Goal: Task Accomplishment & Management: Manage account settings

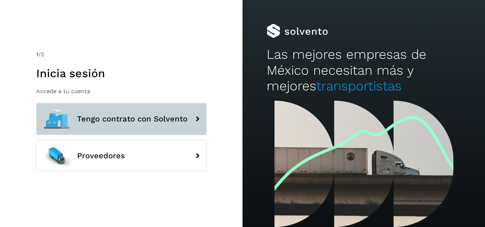
click at [136, 112] on button "Tengo contrato con Solvento" at bounding box center [121, 119] width 170 height 32
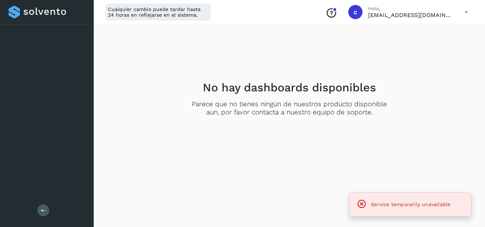
click at [54, 9] on div at bounding box center [47, 12] width 77 height 13
click at [157, 15] on div "Cualquier cambio puede tardar hasta 24 horas en reflejarse en el sistema." at bounding box center [158, 12] width 106 height 17
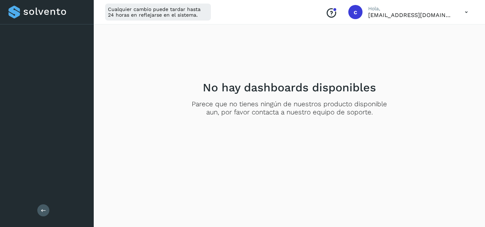
click at [465, 13] on icon at bounding box center [466, 12] width 15 height 15
click at [430, 48] on div "Cerrar sesión" at bounding box center [430, 45] width 84 height 13
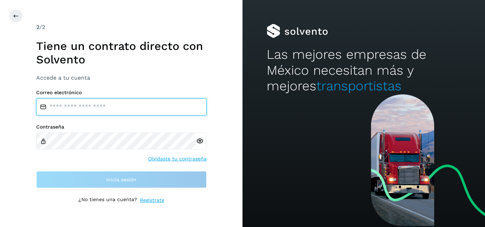
click at [138, 104] on input "email" at bounding box center [121, 107] width 170 height 17
type input "**********"
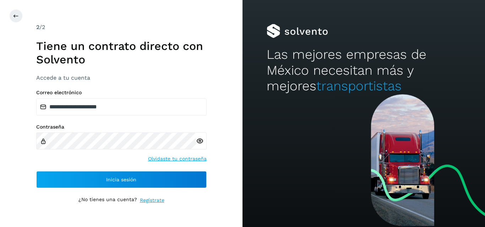
click at [202, 144] on icon at bounding box center [199, 141] width 7 height 7
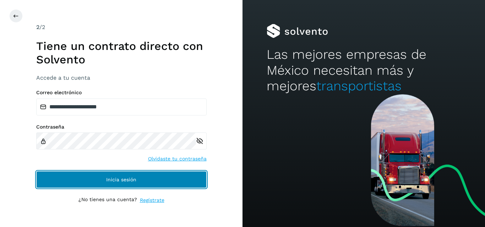
click at [115, 177] on button "Inicia sesión" at bounding box center [121, 179] width 170 height 17
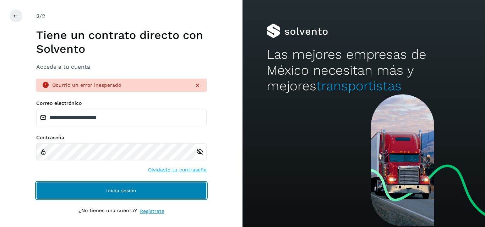
click at [104, 190] on button "Inicia sesión" at bounding box center [121, 190] width 170 height 17
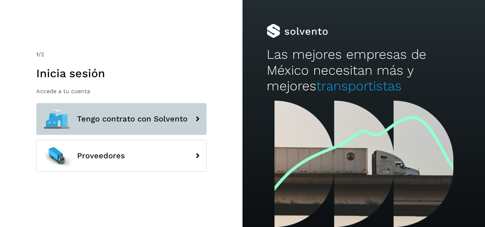
click at [115, 125] on button "Tengo contrato con Solvento" at bounding box center [121, 119] width 170 height 32
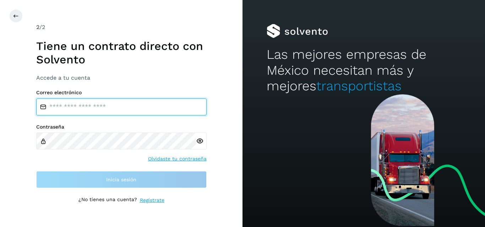
click at [109, 114] on input "email" at bounding box center [121, 107] width 170 height 17
type input "**********"
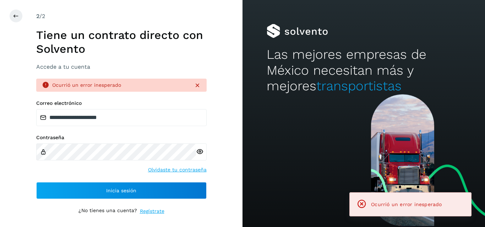
click at [200, 151] on icon at bounding box center [199, 151] width 7 height 7
